Goal: Task Accomplishment & Management: Complete application form

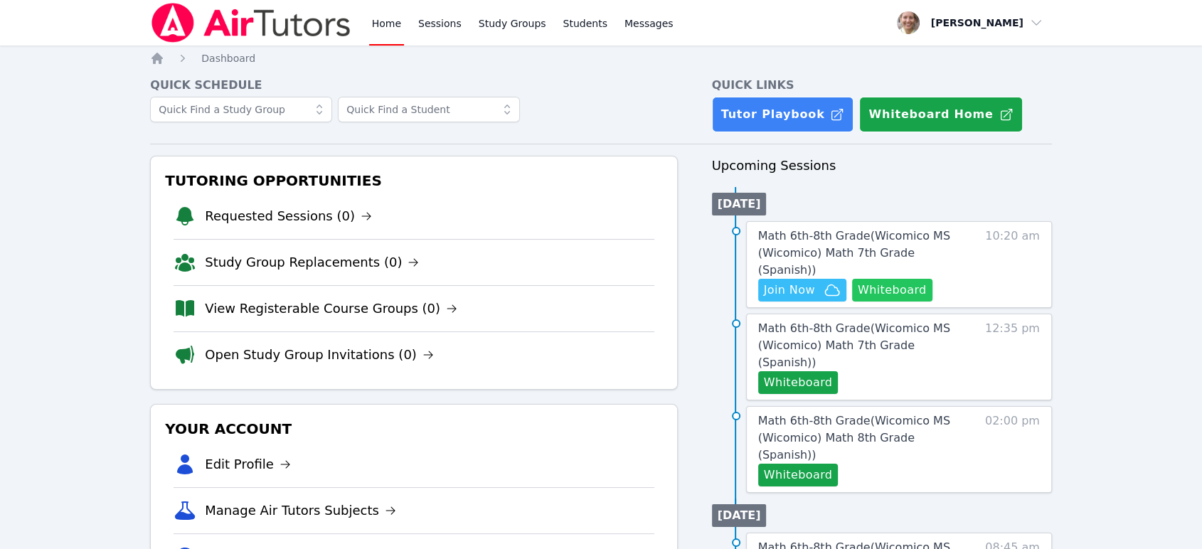
click at [914, 279] on button "Whiteboard" at bounding box center [892, 290] width 80 height 23
click at [815, 253] on span "Math 6th-8th Grade ( Wicomico MS (Wicomico) Math 7th Grade (Spanish) )" at bounding box center [854, 253] width 192 height 48
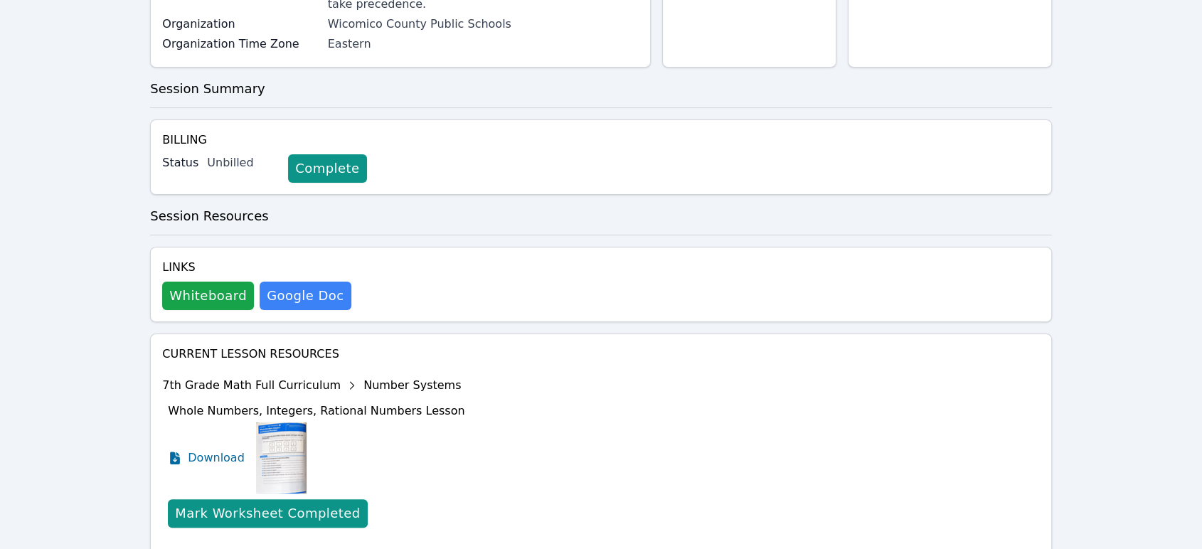
scroll to position [413, 0]
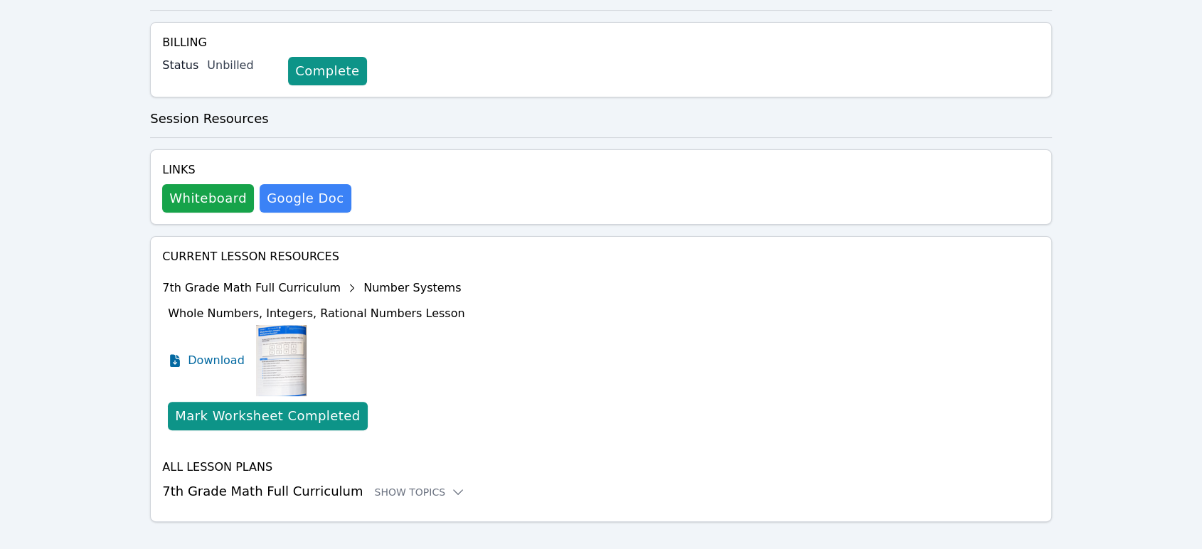
click at [410, 482] on h3 "7th Grade Math Full Curriculum Show Topics" at bounding box center [601, 491] width 878 height 20
click at [413, 485] on div "Show Topics" at bounding box center [419, 492] width 91 height 14
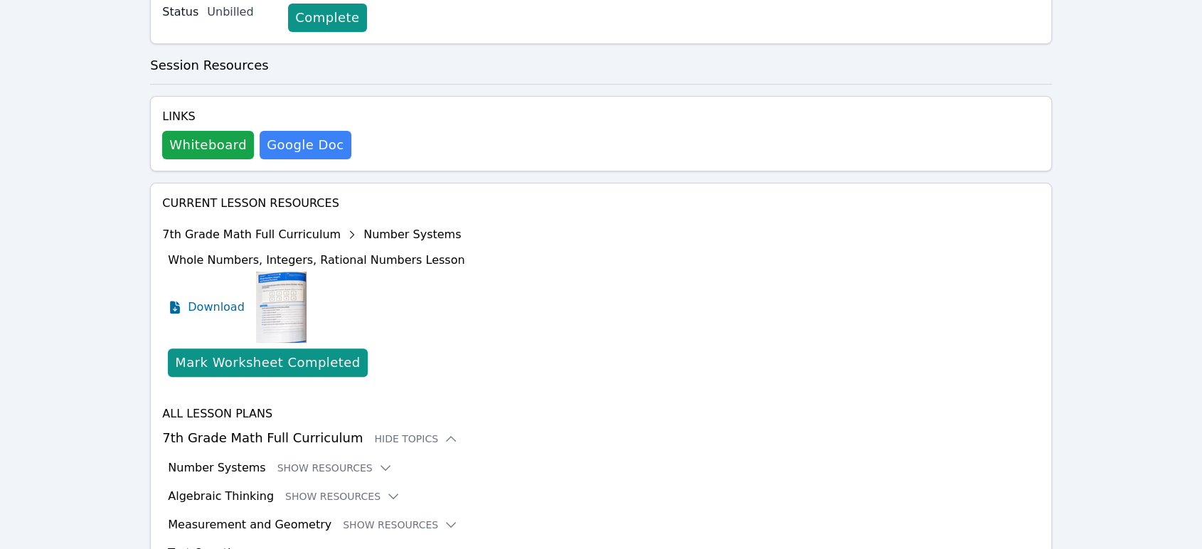
scroll to position [530, 0]
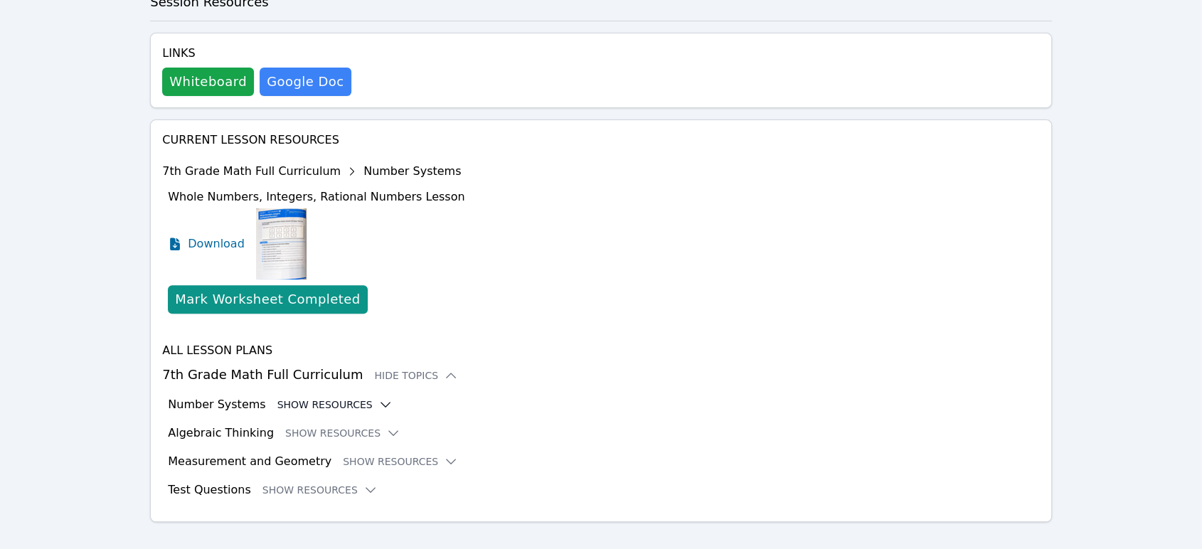
click at [324, 398] on button "Show Resources" at bounding box center [334, 405] width 115 height 14
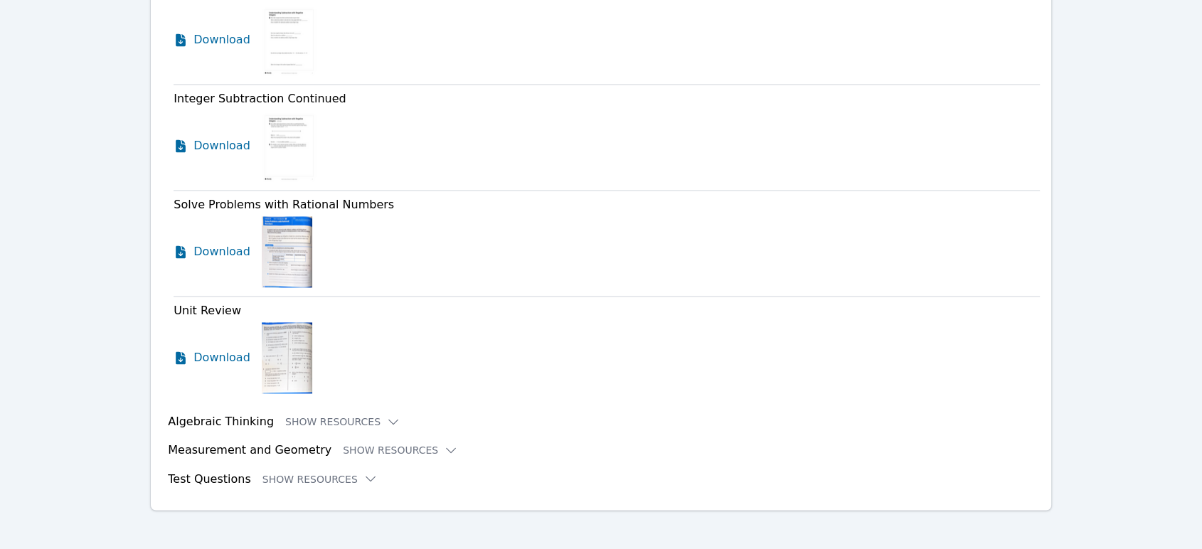
scroll to position [2235, 0]
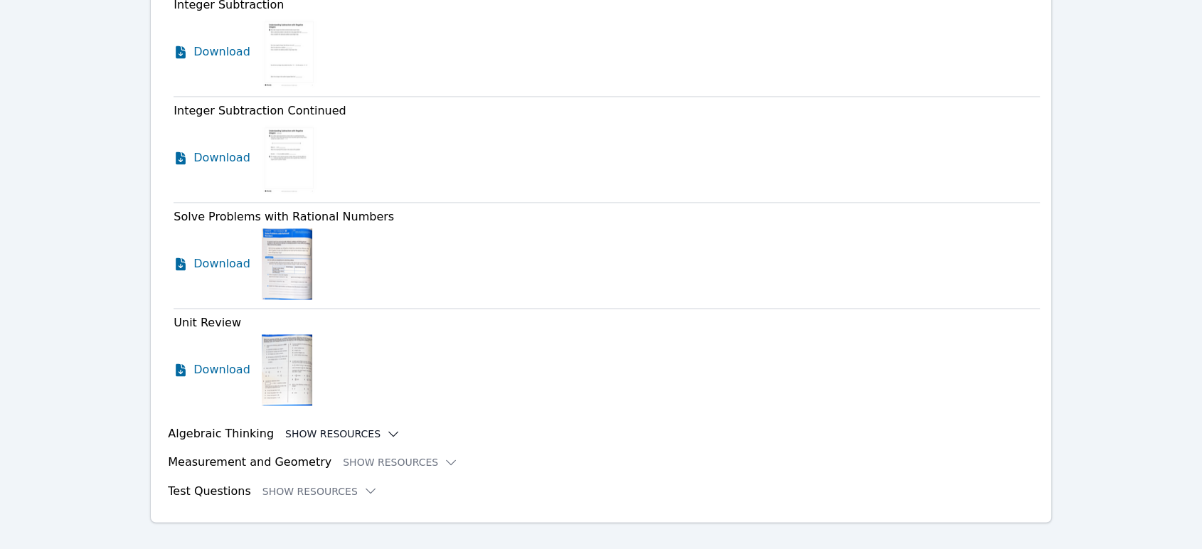
click at [285, 427] on button "Show Resources" at bounding box center [342, 434] width 115 height 14
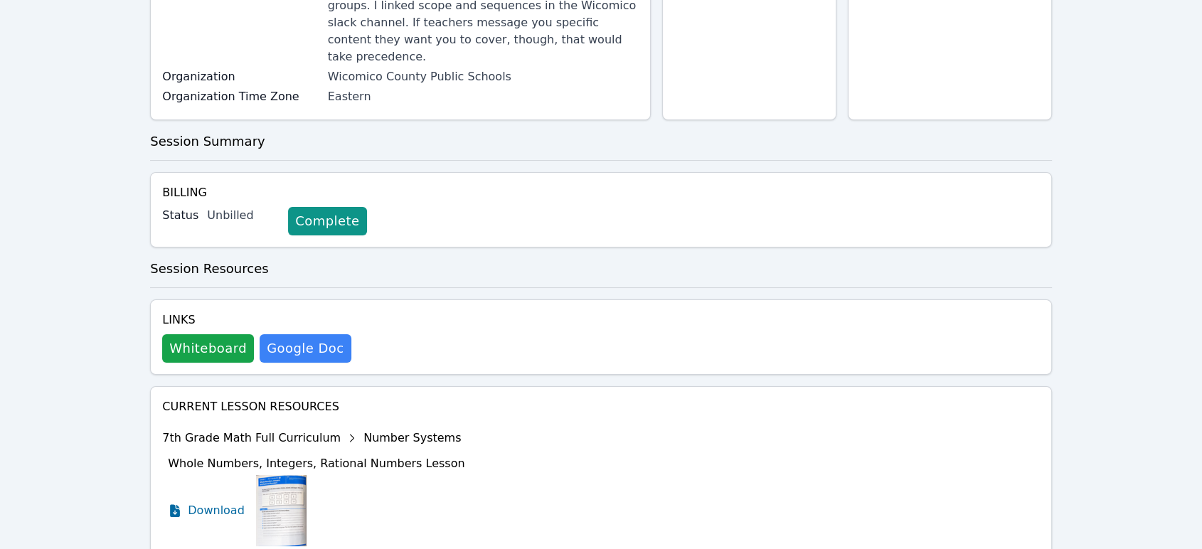
scroll to position [103, 0]
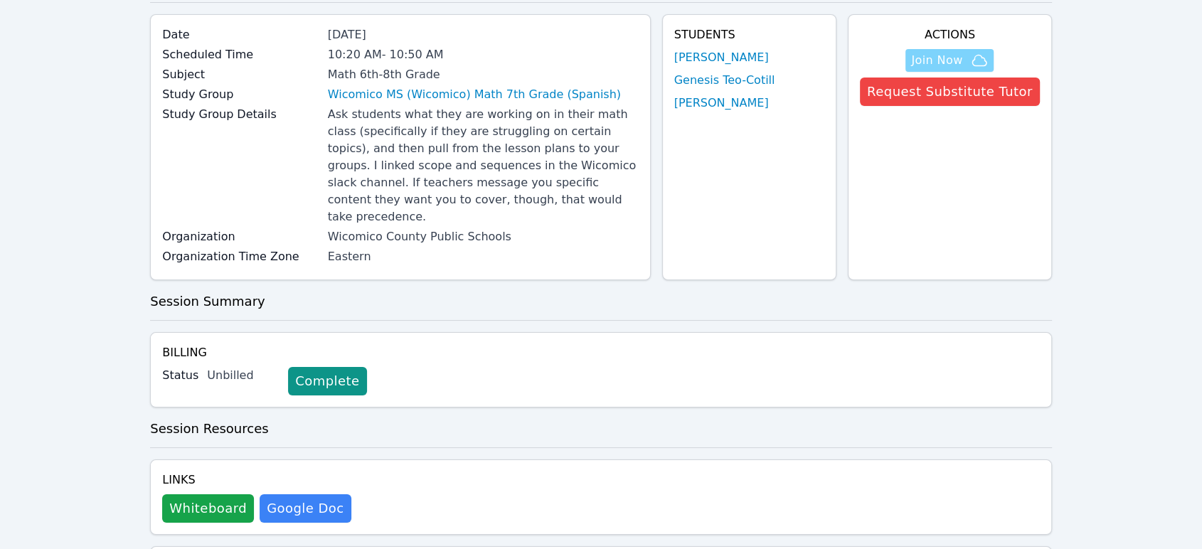
click at [962, 64] on span "Join Now" at bounding box center [936, 60] width 51 height 17
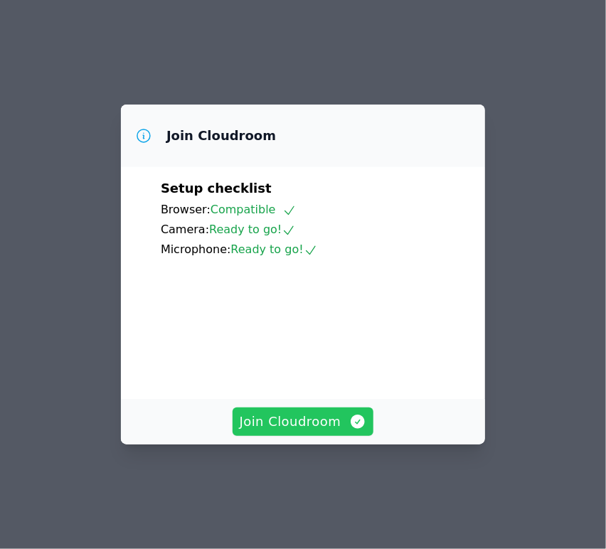
click at [297, 432] on span "Join Cloudroom" at bounding box center [303, 422] width 127 height 20
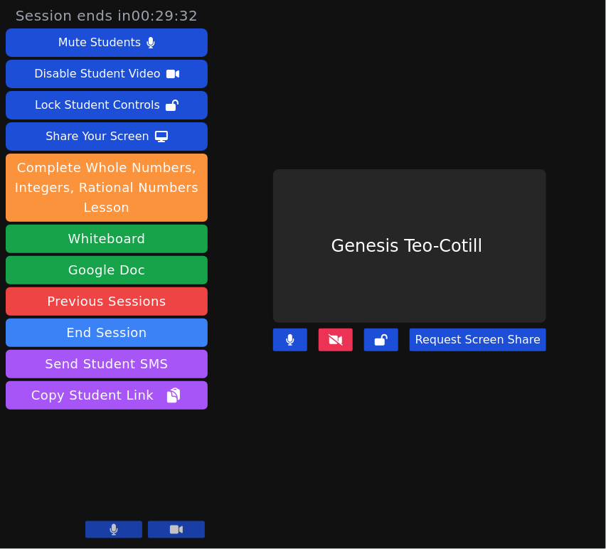
click at [338, 334] on icon at bounding box center [336, 339] width 14 height 11
click at [388, 334] on icon at bounding box center [381, 339] width 13 height 11
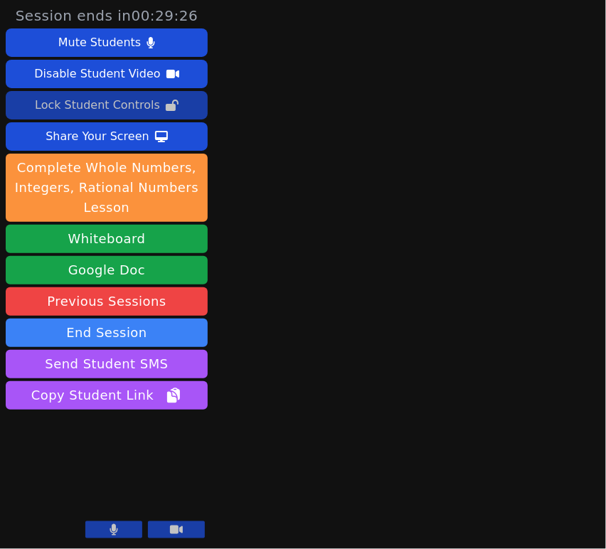
click at [148, 107] on div "Lock Student Controls" at bounding box center [97, 105] width 125 height 23
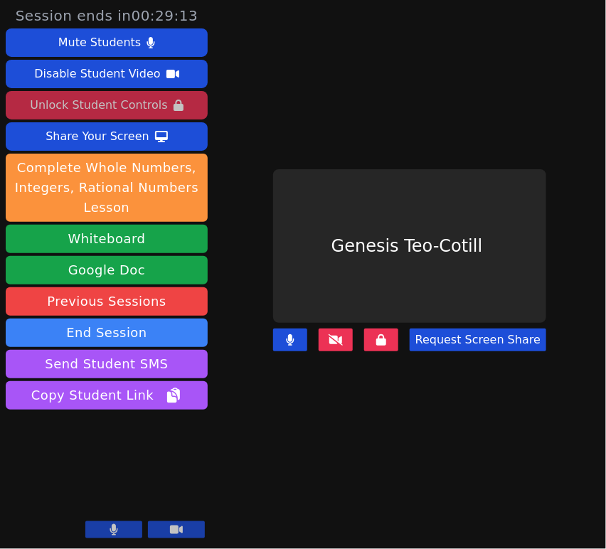
click at [347, 329] on button at bounding box center [336, 340] width 34 height 23
click at [393, 334] on button at bounding box center [381, 340] width 34 height 23
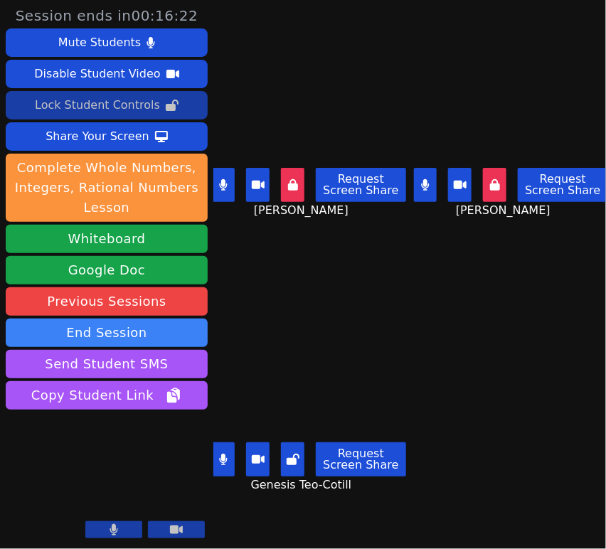
click at [296, 454] on icon at bounding box center [293, 459] width 13 height 11
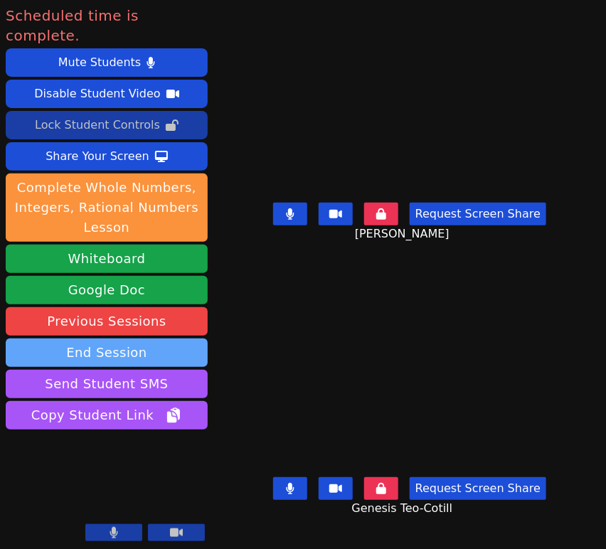
click at [196, 338] on button "End Session" at bounding box center [107, 352] width 202 height 28
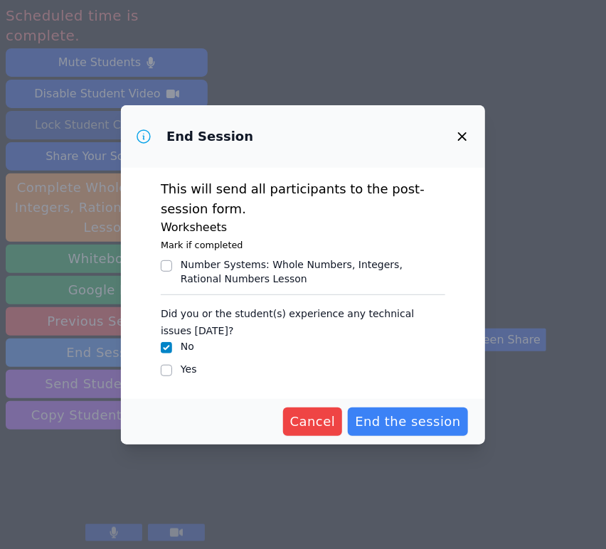
click at [176, 364] on div "Yes" at bounding box center [303, 370] width 284 height 17
click at [166, 372] on input "Yes" at bounding box center [166, 370] width 11 height 11
checkbox input "true"
checkbox input "false"
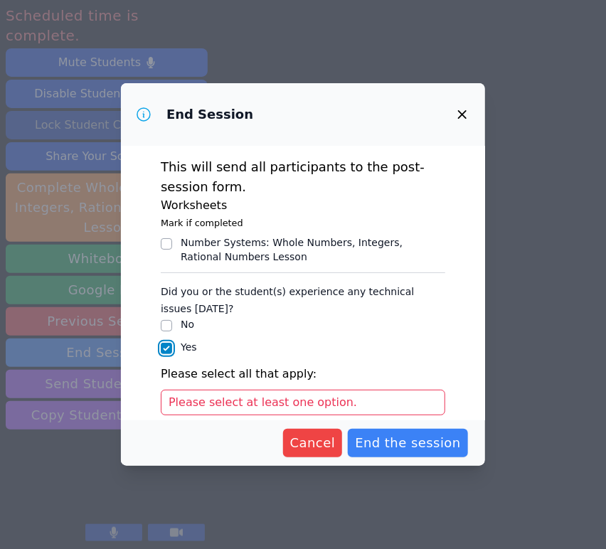
scroll to position [149, 0]
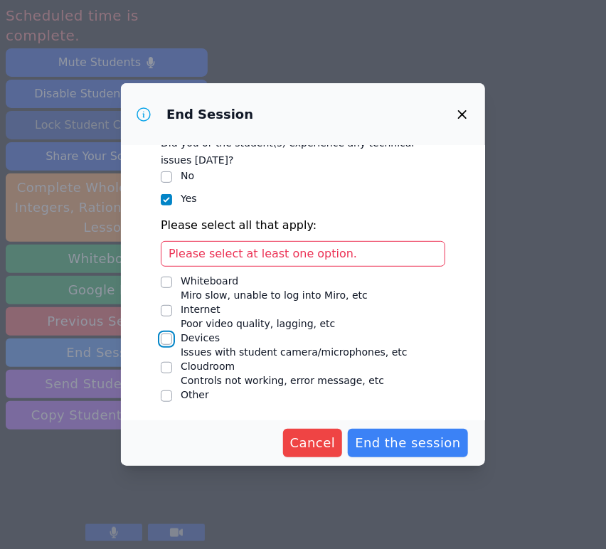
click at [171, 340] on input "Devices Issues with student camera/microphones, etc" at bounding box center [166, 339] width 11 height 11
checkbox input "true"
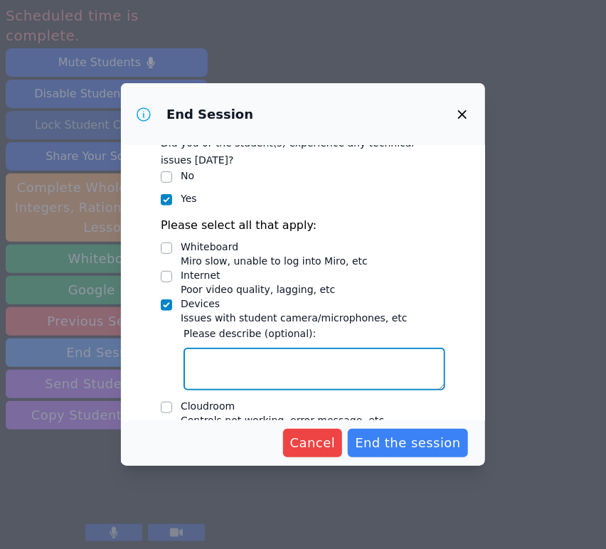
click at [238, 357] on textarea "Devices Issues with student camera/microphones, etc" at bounding box center [314, 369] width 262 height 43
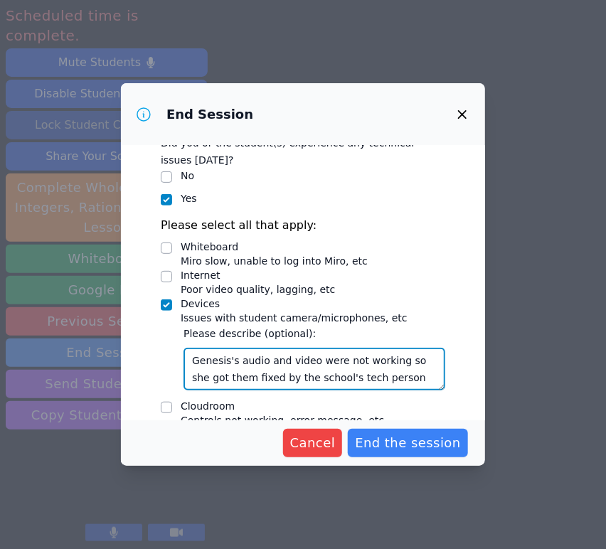
type textarea "Genesis's audio and video were not working so she got them fixed by the school'…"
drag, startPoint x: 404, startPoint y: 380, endPoint x: 191, endPoint y: 358, distance: 213.7
click at [191, 358] on textarea "Genesis's audio and video were not working so she got them fixed by the school'…" at bounding box center [314, 369] width 262 height 43
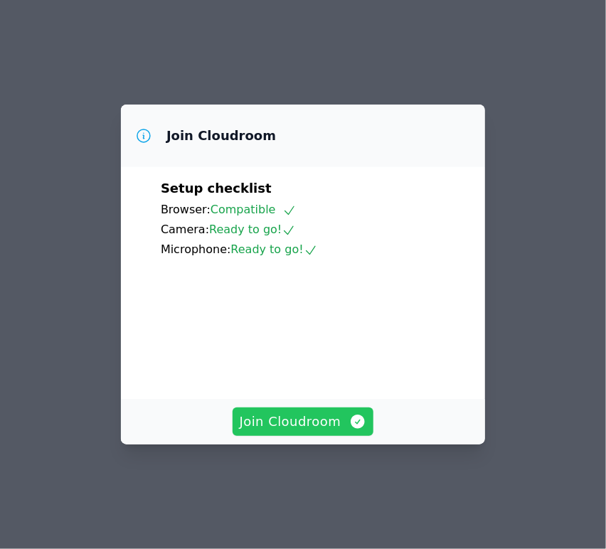
click at [349, 430] on icon "button" at bounding box center [357, 421] width 17 height 17
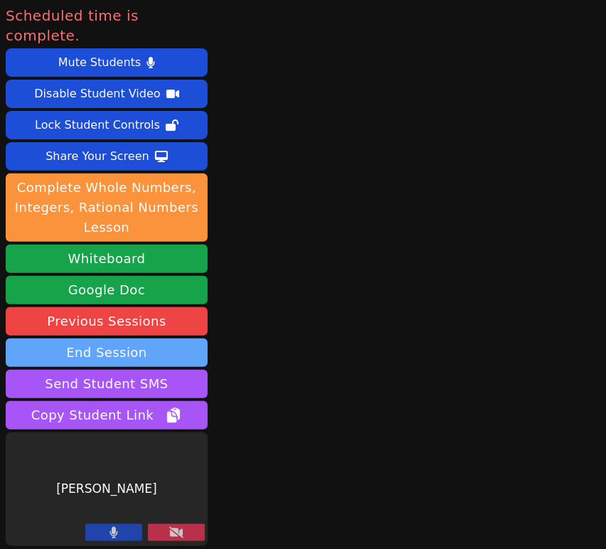
click at [151, 338] on button "End Session" at bounding box center [107, 352] width 202 height 28
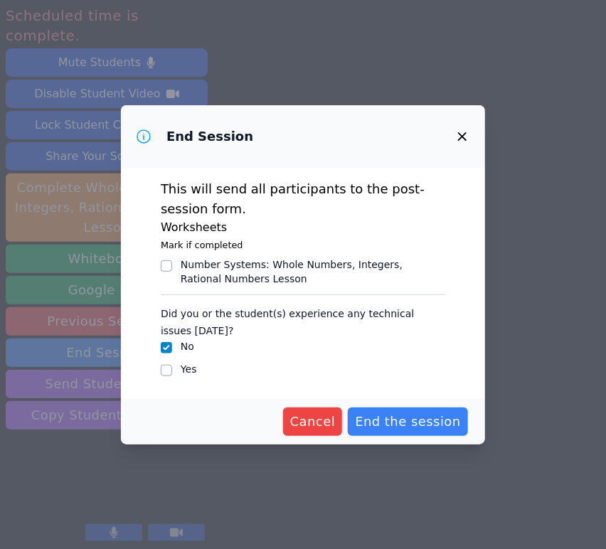
click at [189, 369] on label "Yes" at bounding box center [189, 368] width 16 height 11
click at [172, 369] on input "Yes" at bounding box center [166, 370] width 11 height 11
checkbox input "true"
checkbox input "false"
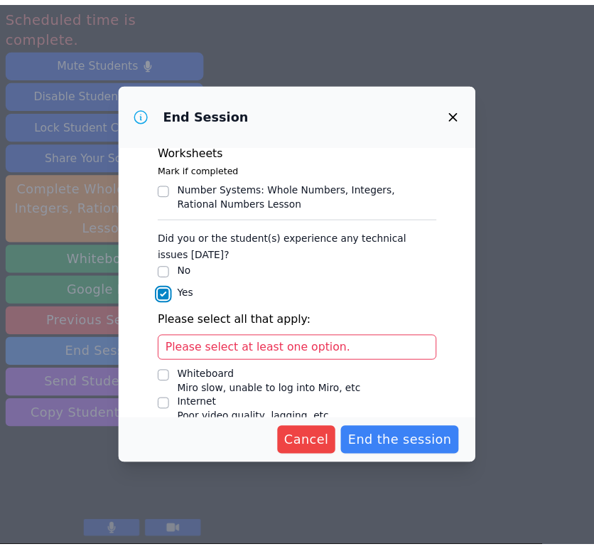
scroll to position [149, 0]
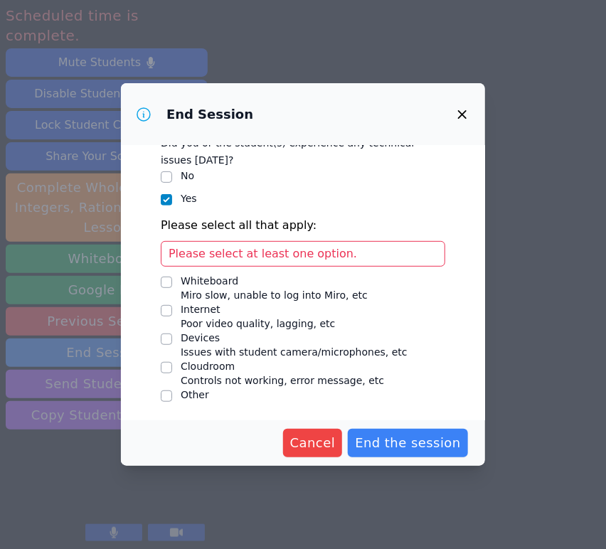
click at [244, 349] on span "Issues with student camera/microphones, etc" at bounding box center [294, 351] width 227 height 11
click at [172, 345] on input "Devices Issues with student camera/microphones, etc" at bounding box center [166, 339] width 11 height 11
checkbox input "true"
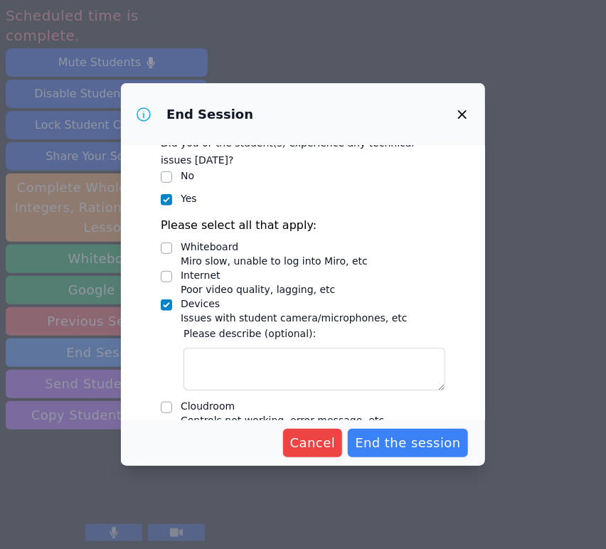
click at [250, 346] on div "Please describe (optional):" at bounding box center [314, 357] width 262 height 65
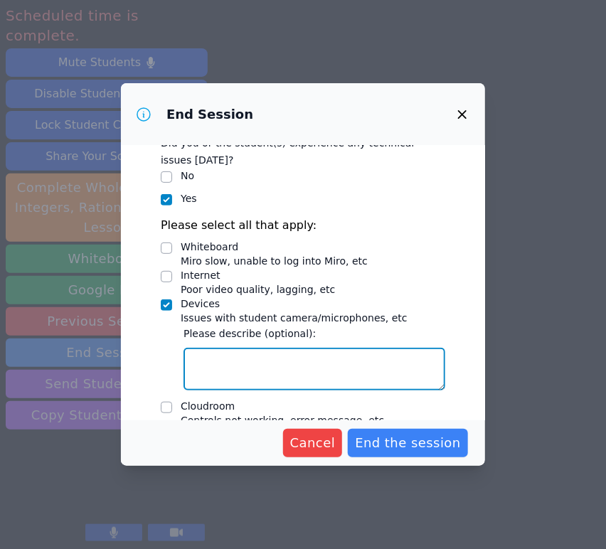
click at [243, 356] on textarea "Devices Issues with student camera/microphones, etc" at bounding box center [314, 369] width 262 height 43
paste textarea "Genesis's audio and video were not working so she got them fixed by the school'…"
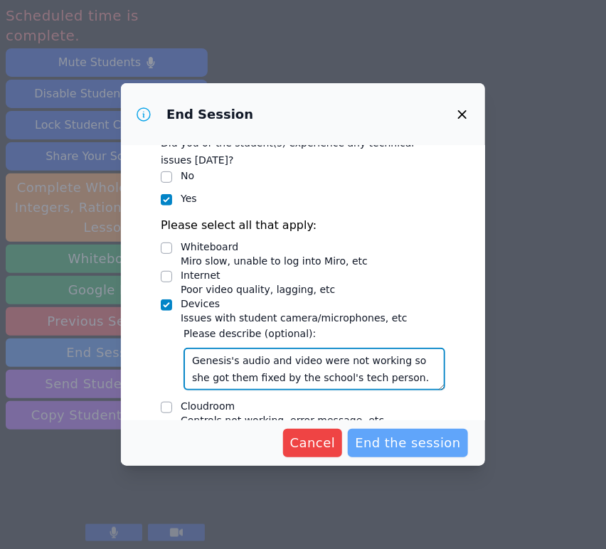
type textarea "Genesis's audio and video were not working so she got them fixed by the school'…"
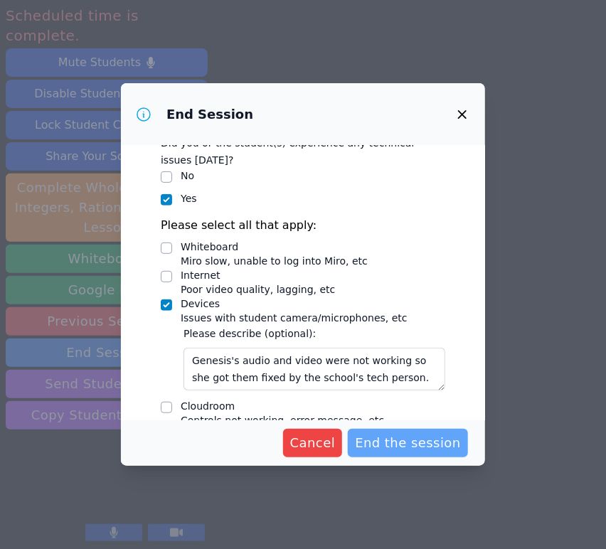
click at [393, 435] on span "End the session" at bounding box center [408, 443] width 106 height 20
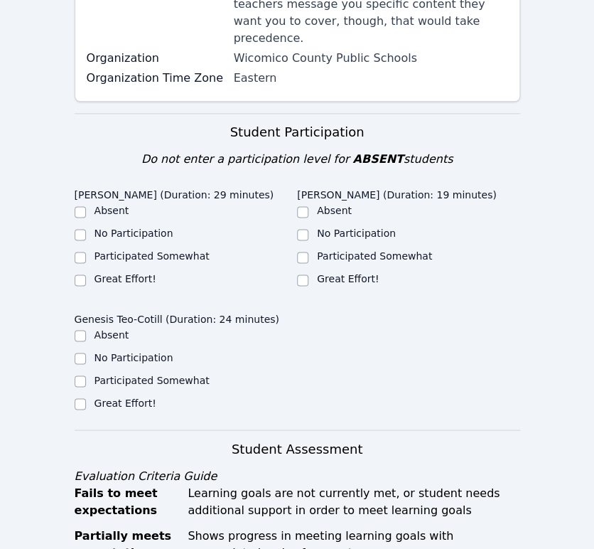
scroll to position [395, 0]
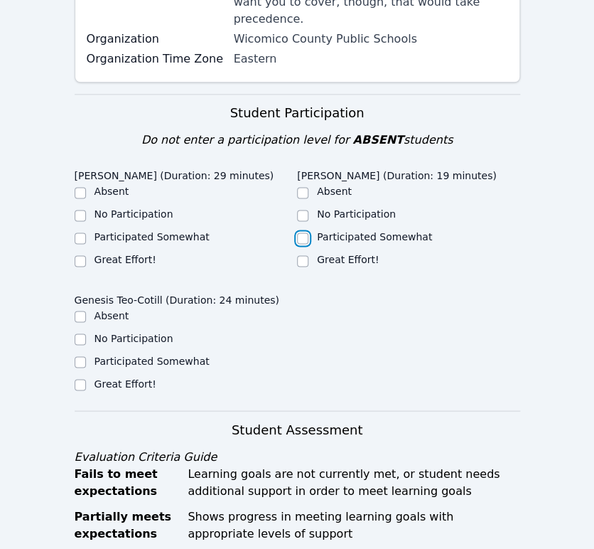
click at [306, 233] on input "Participated Somewhat" at bounding box center [302, 238] width 11 height 11
checkbox input "true"
click at [134, 378] on label "Great Effort!" at bounding box center [126, 383] width 62 height 11
click at [86, 379] on input "Great Effort!" at bounding box center [80, 384] width 11 height 11
checkbox input "true"
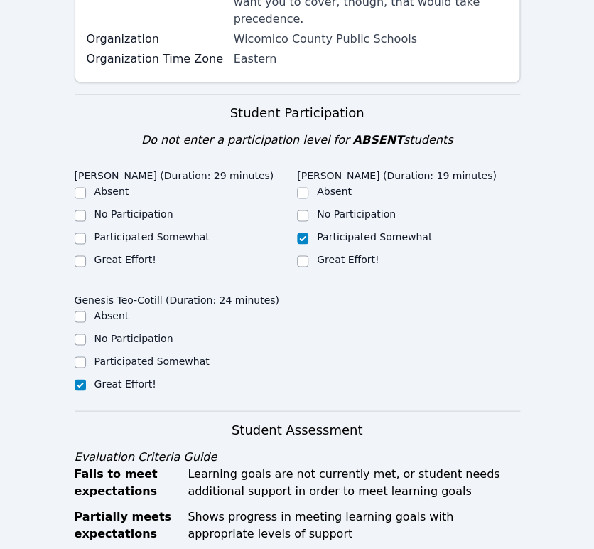
click at [119, 254] on label "Great Effort!" at bounding box center [126, 259] width 62 height 11
click at [86, 255] on input "Great Effort!" at bounding box center [80, 260] width 11 height 11
checkbox input "true"
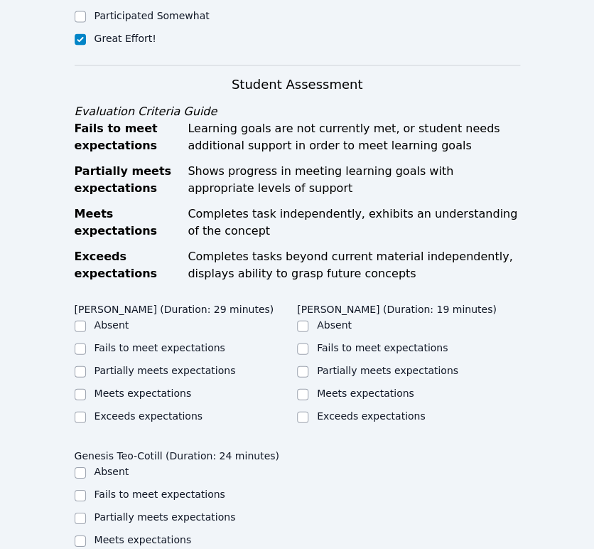
scroll to position [790, 0]
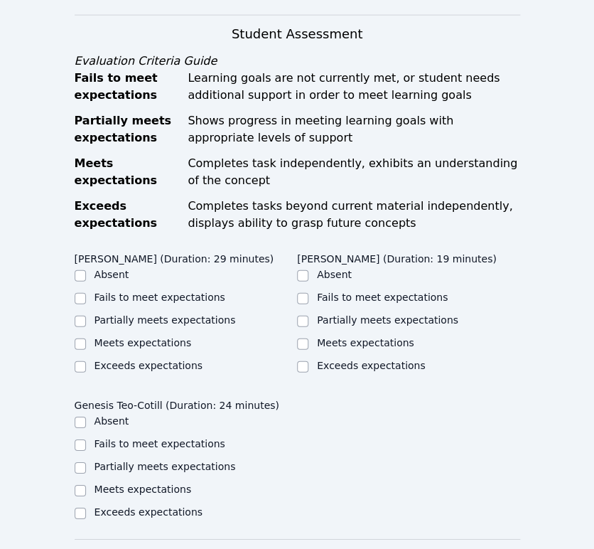
click at [187, 314] on label "Partially meets expectations" at bounding box center [166, 319] width 142 height 11
click at [86, 316] on input "Partially meets expectations" at bounding box center [80, 321] width 11 height 11
checkbox input "true"
click at [300, 316] on input "Partially meets expectations" at bounding box center [302, 321] width 11 height 11
checkbox input "true"
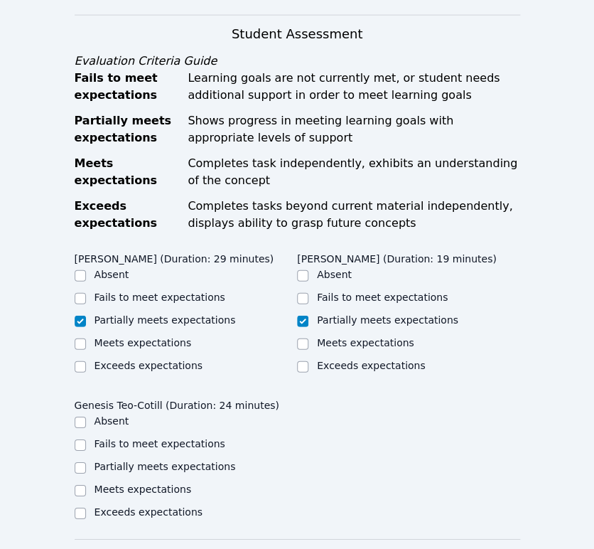
click at [183, 461] on label "Partially meets expectations" at bounding box center [166, 466] width 142 height 11
click at [86, 462] on input "Partially meets expectations" at bounding box center [80, 467] width 11 height 11
checkbox input "true"
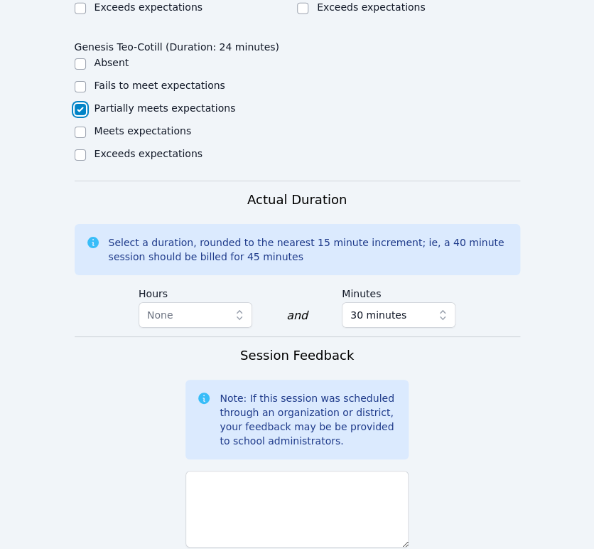
scroll to position [1264, 0]
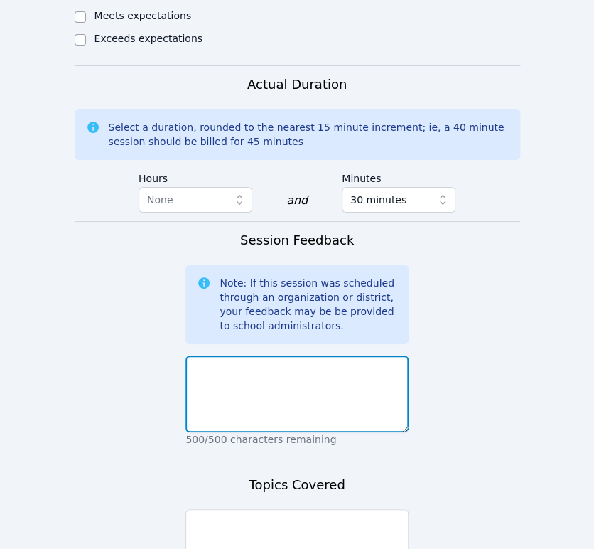
click at [300, 356] on textarea at bounding box center [297, 394] width 223 height 77
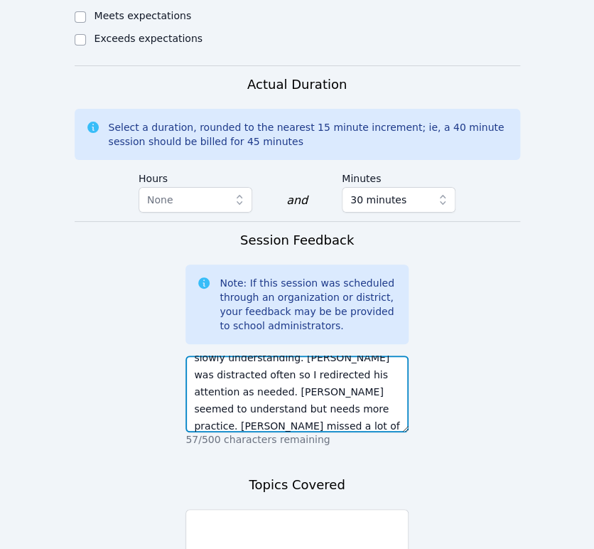
scroll to position [130, 0]
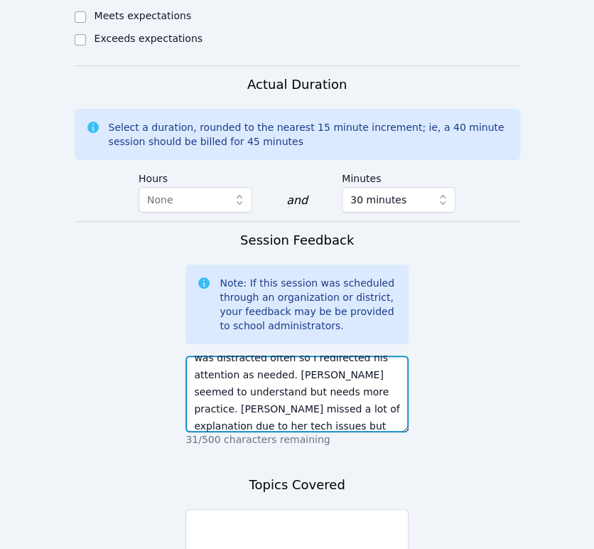
click at [262, 376] on textarea "I continued explaining to the group & eliciting their feedback & assistance in …" at bounding box center [297, 394] width 223 height 77
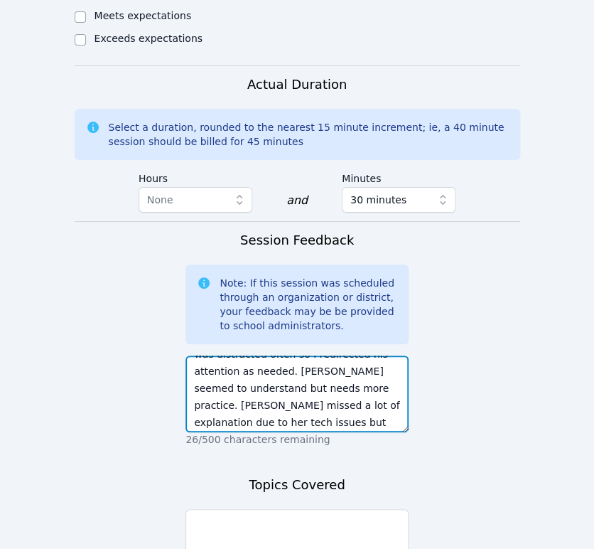
scroll to position [137, 0]
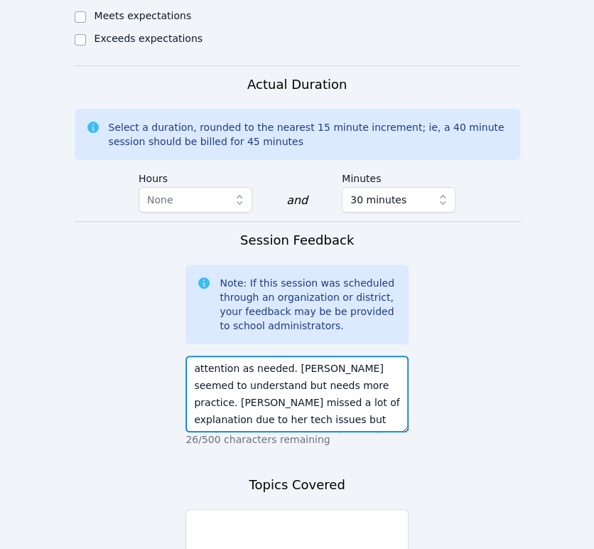
click at [363, 374] on textarea "I continued explaining to the group & eliciting their feedback & assistance in …" at bounding box center [297, 394] width 223 height 77
type textarea "I continued explaining to the group & eliciting their feedback & assistance in …"
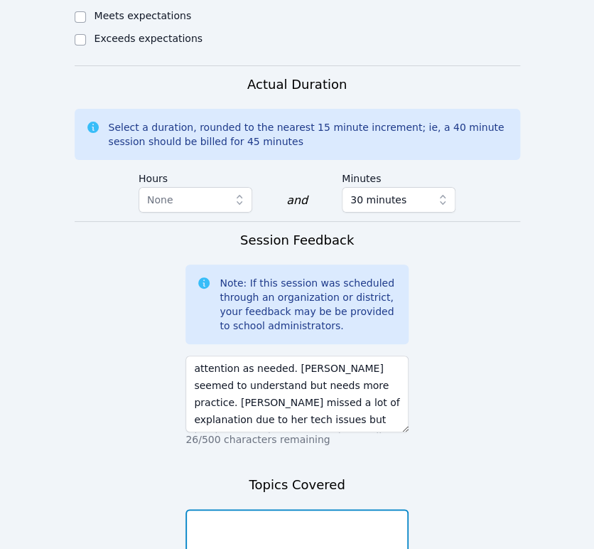
click at [353, 509] on textarea at bounding box center [297, 547] width 223 height 77
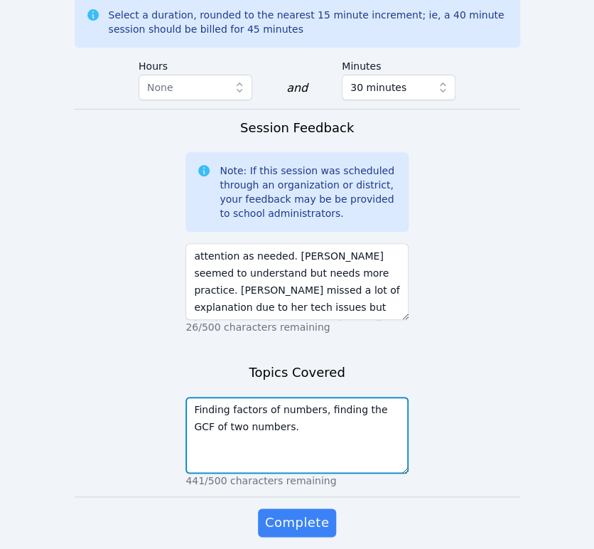
scroll to position [1382, 0]
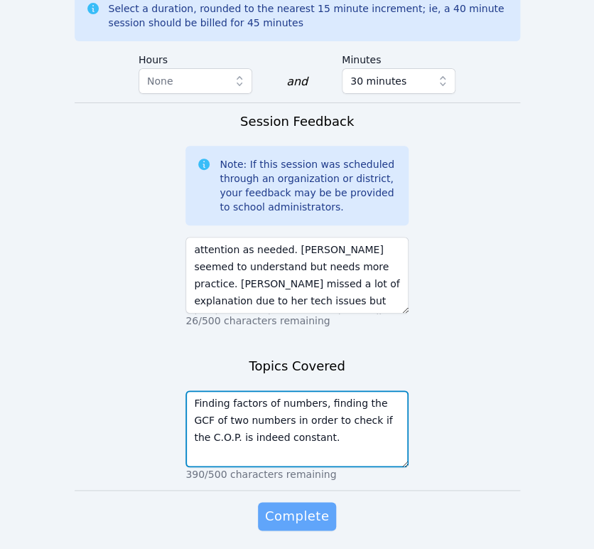
type textarea "Finding factors of numbers, finding the GCF of two numbers in order to check if…"
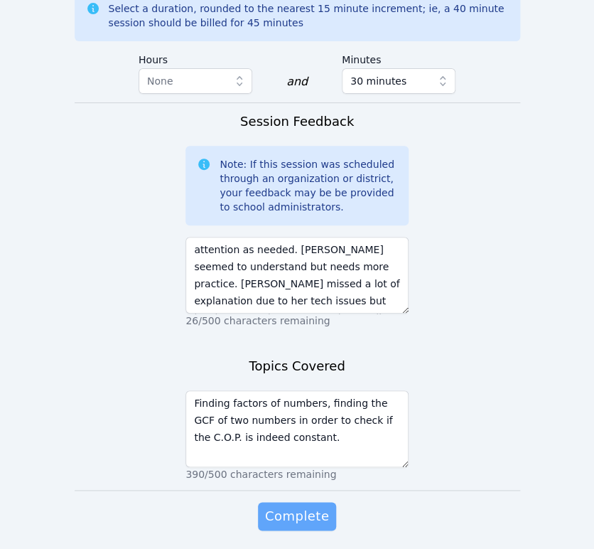
click at [309, 502] on button "Complete" at bounding box center [297, 516] width 78 height 28
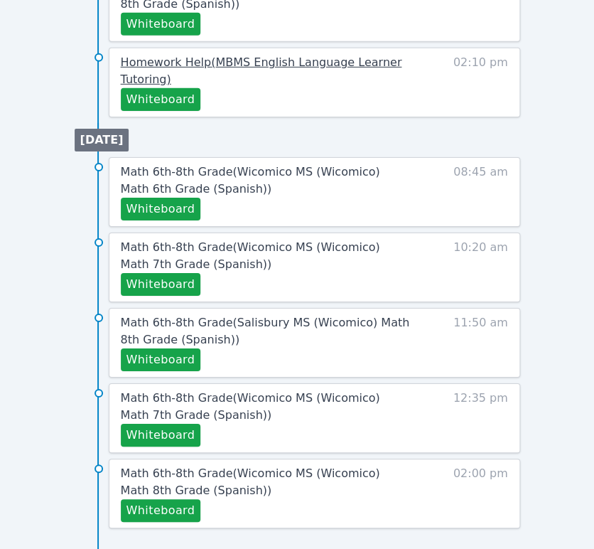
scroll to position [1075, 0]
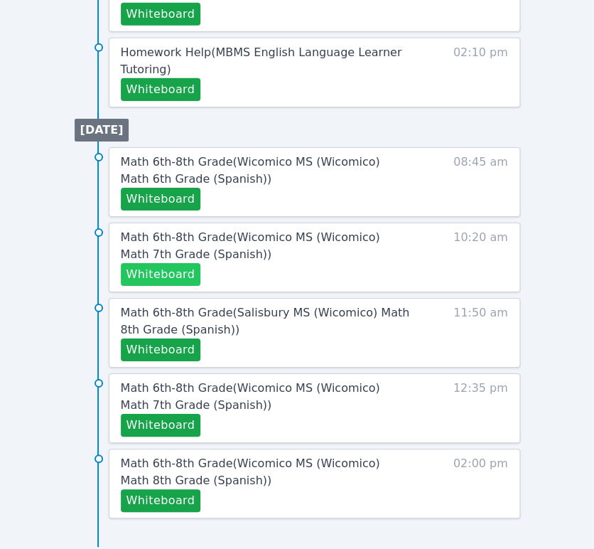
click at [171, 274] on button "Whiteboard" at bounding box center [161, 274] width 80 height 23
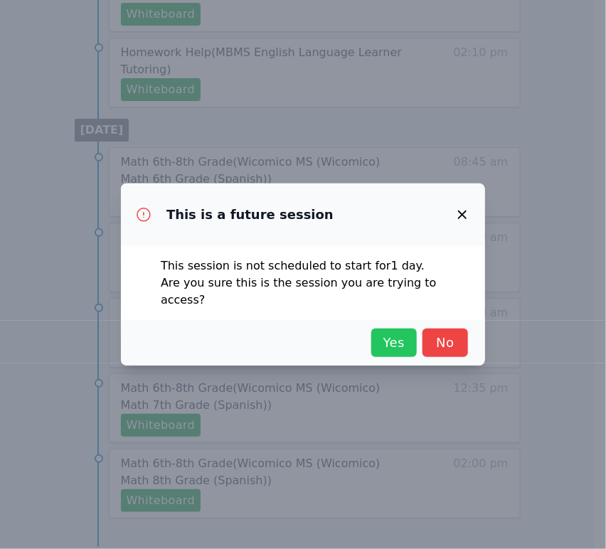
click at [398, 336] on span "Yes" at bounding box center [393, 343] width 31 height 20
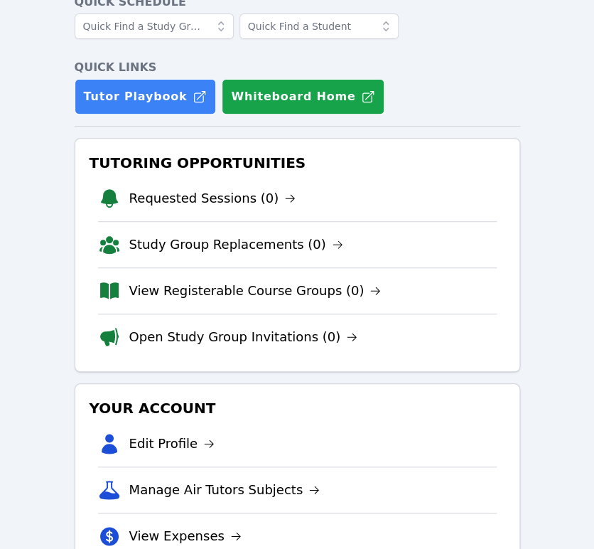
scroll to position [0, 0]
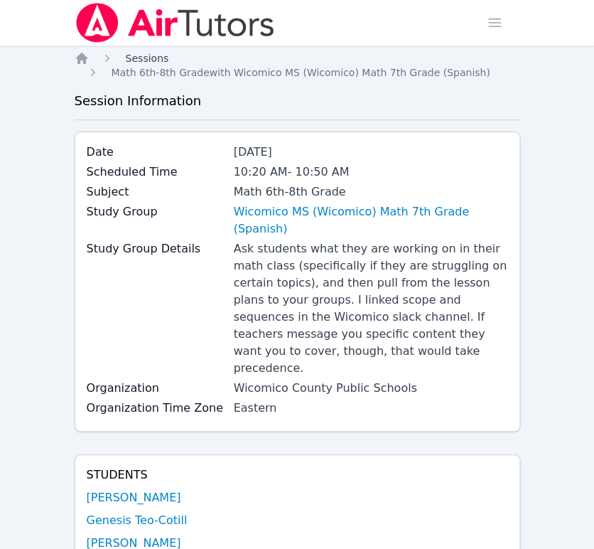
click at [142, 55] on span "Sessions" at bounding box center [147, 58] width 43 height 11
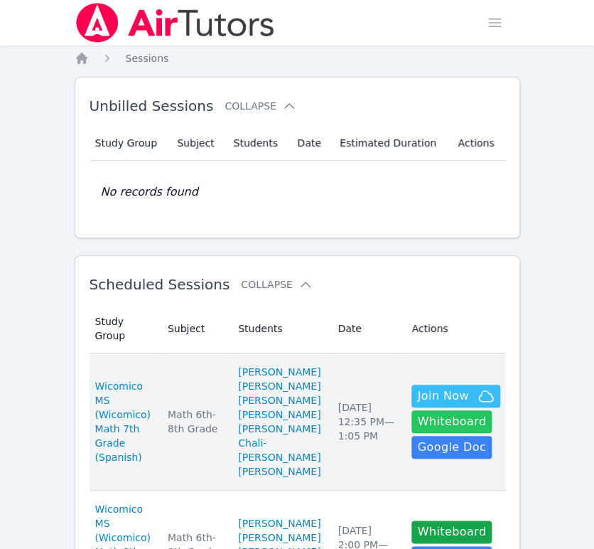
click at [427, 419] on button "Whiteboard" at bounding box center [452, 421] width 80 height 23
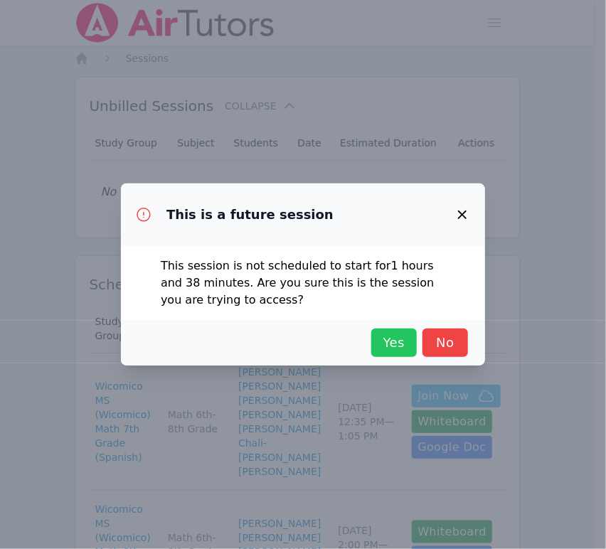
click at [405, 347] on span "Yes" at bounding box center [393, 343] width 31 height 20
